Goal: Transaction & Acquisition: Purchase product/service

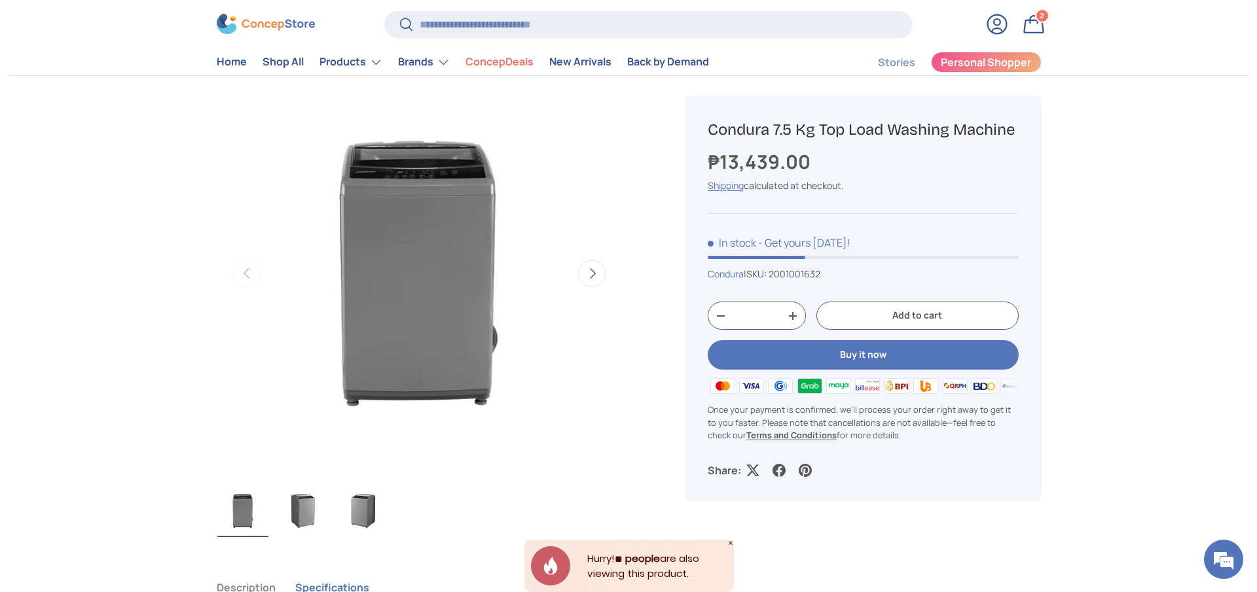
scroll to position [98, 0]
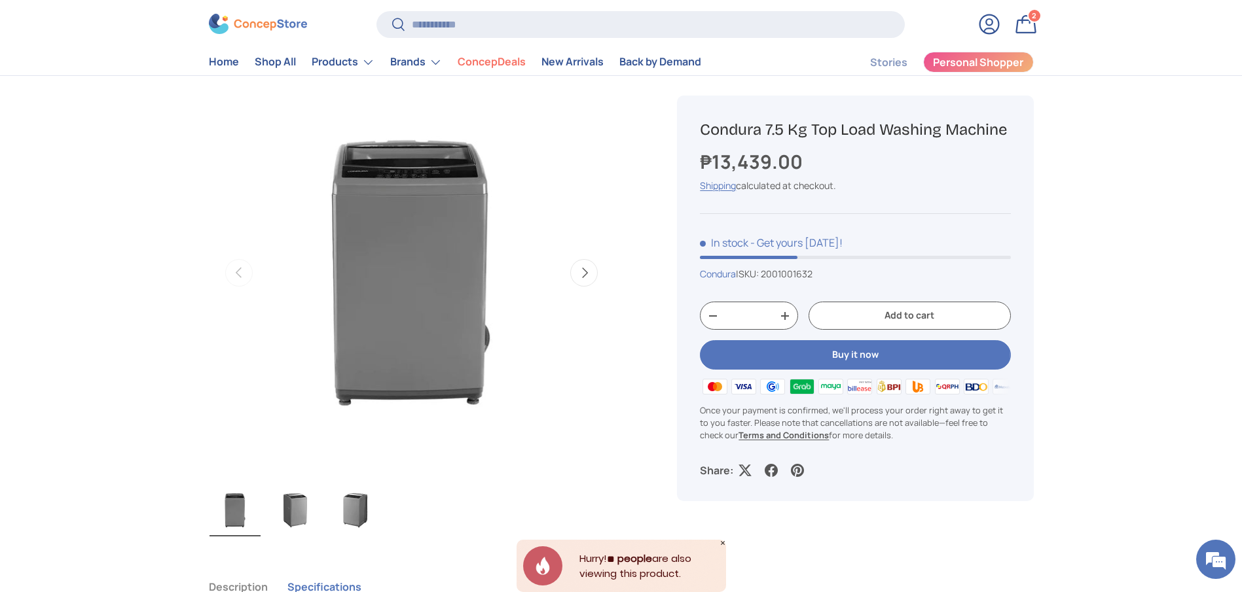
click at [596, 41] on div "Search Search Reset" at bounding box center [640, 29] width 528 height 37
click at [594, 31] on input "Search" at bounding box center [640, 24] width 528 height 27
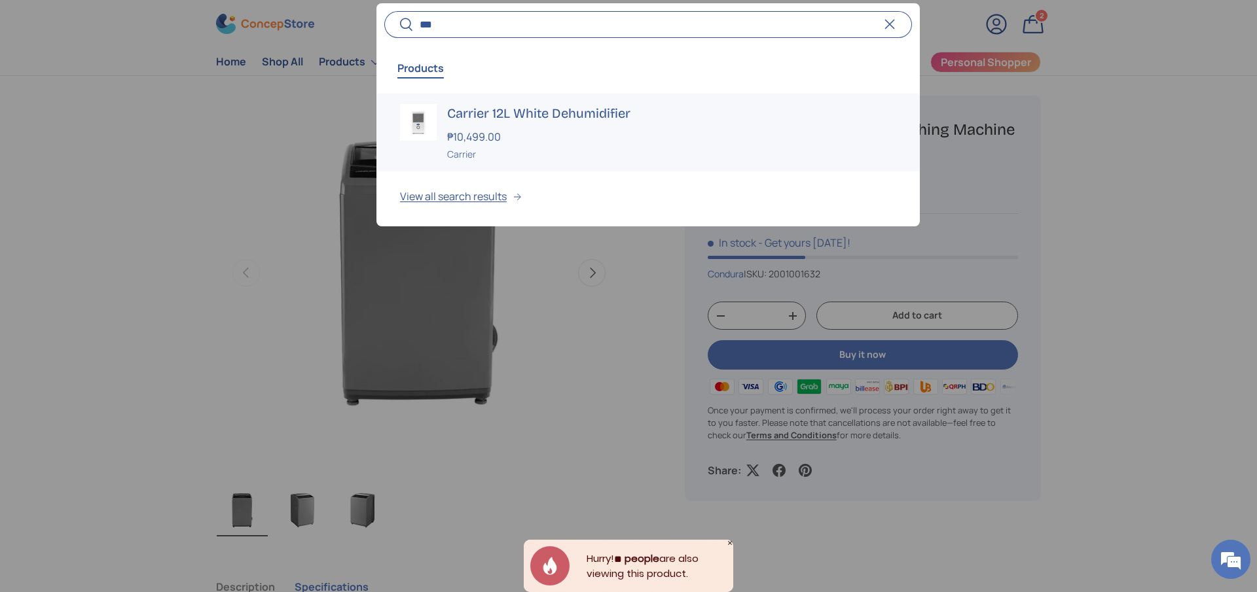
type input "***"
click at [565, 119] on h3 "Carrier 12L White Dehumidifier" at bounding box center [671, 113] width 449 height 18
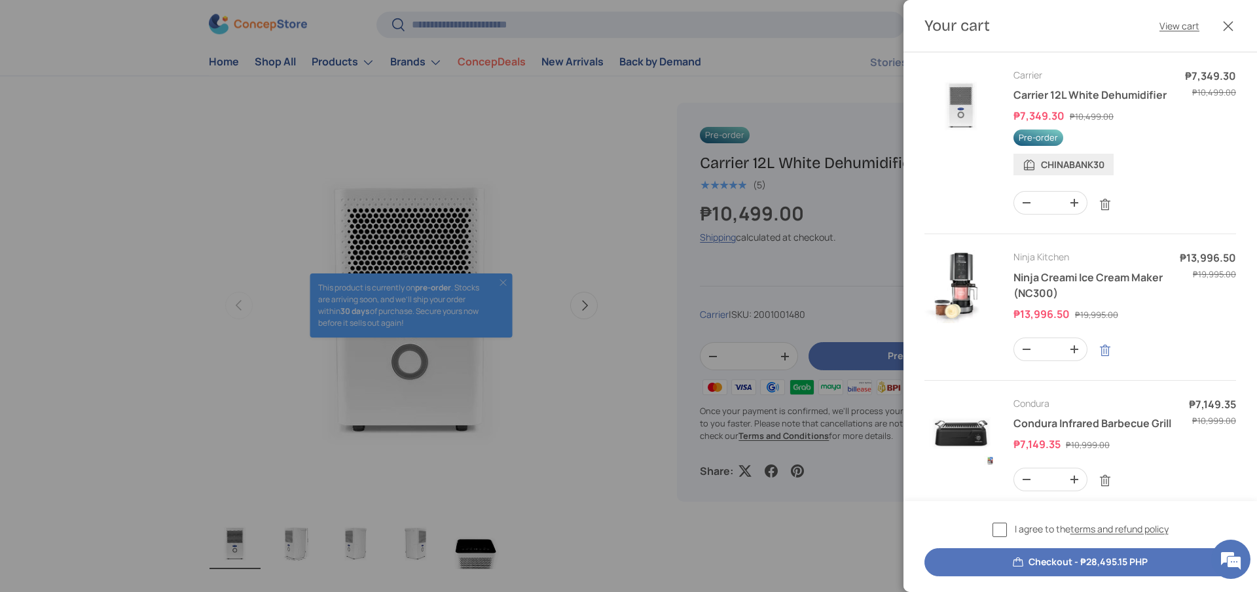
click at [1111, 363] on link "Remove" at bounding box center [1105, 350] width 25 height 25
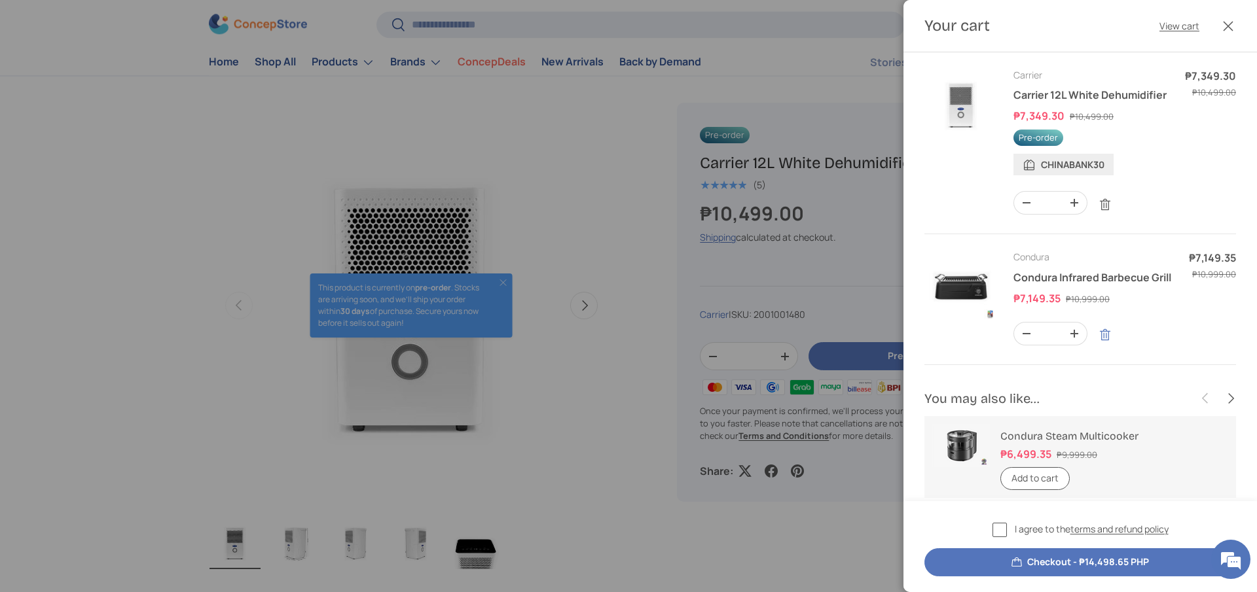
click at [1108, 348] on link "Remove" at bounding box center [1105, 335] width 25 height 25
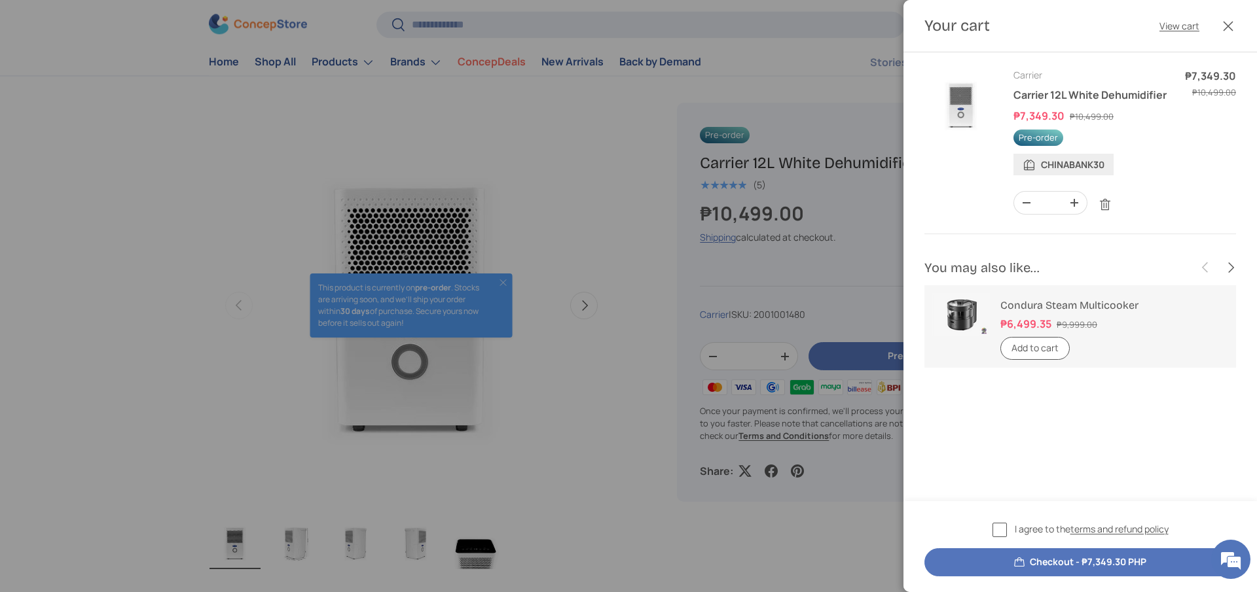
click at [1074, 570] on button "Checkout - ₱7,349.30 PHP" at bounding box center [1080, 563] width 312 height 28
